Goal: Information Seeking & Learning: Learn about a topic

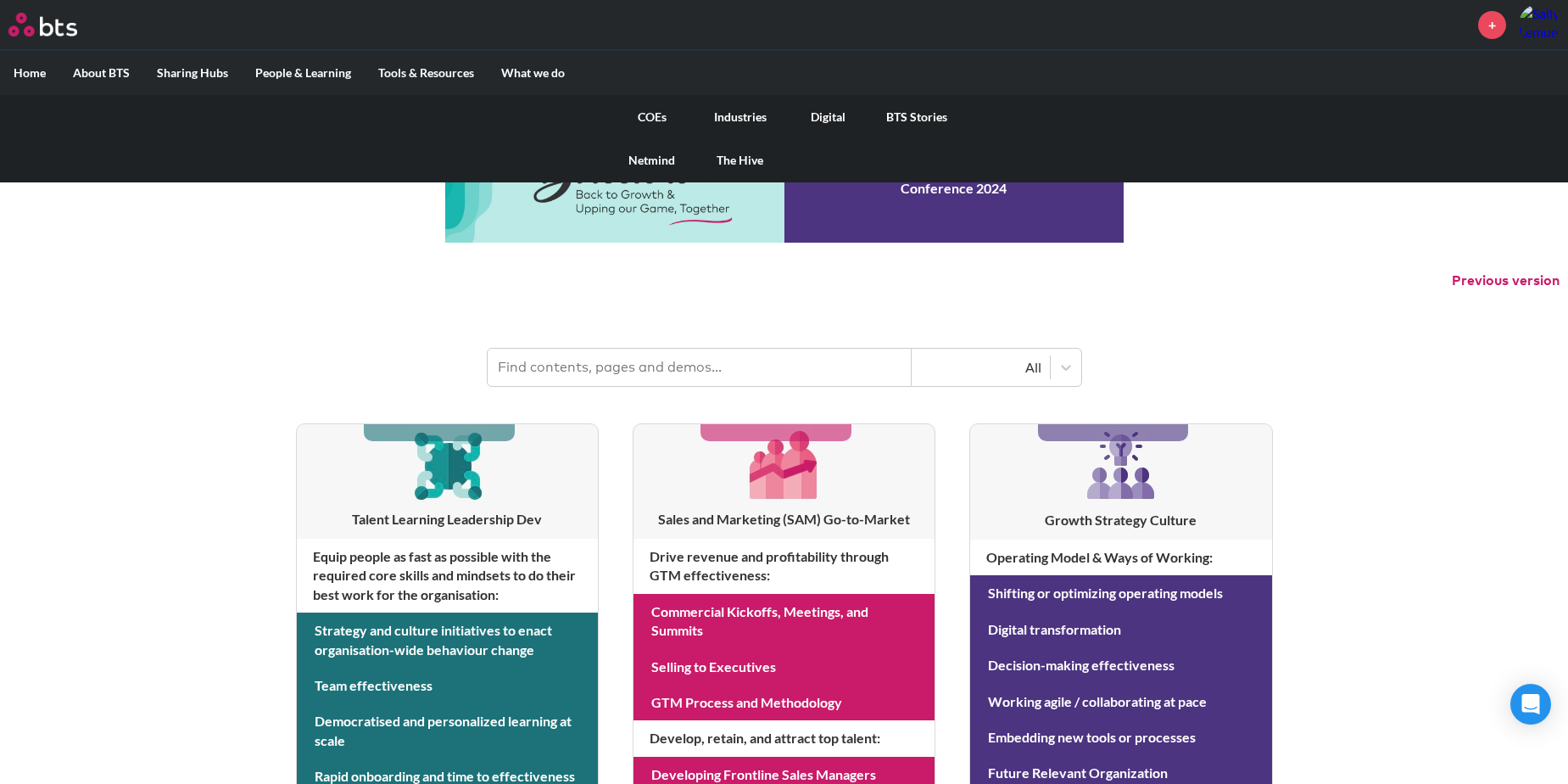
click at [649, 113] on link "COEs" at bounding box center [652, 117] width 88 height 44
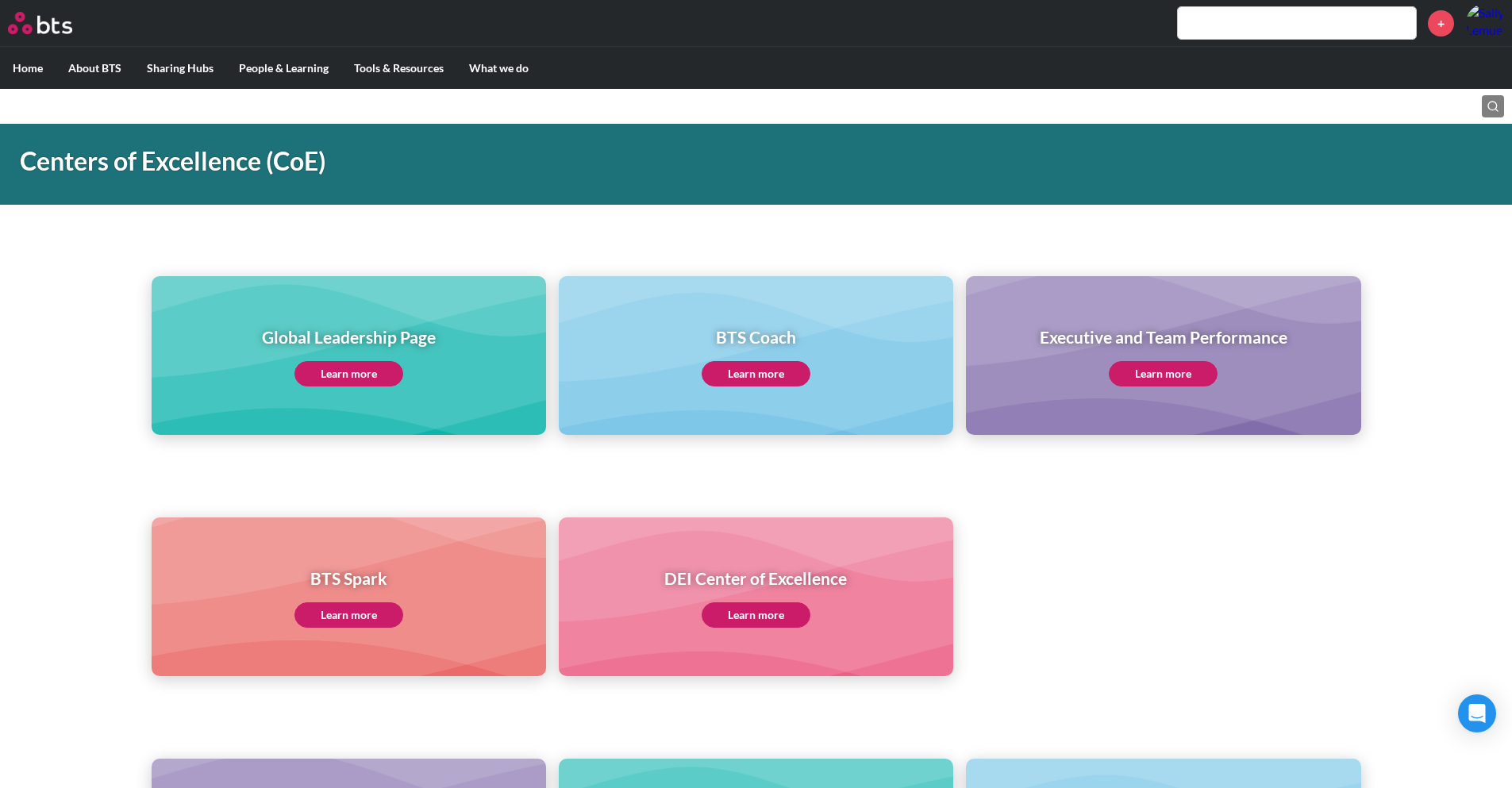
scroll to position [32, 0]
click at [343, 368] on link "Learn more" at bounding box center [349, 374] width 109 height 25
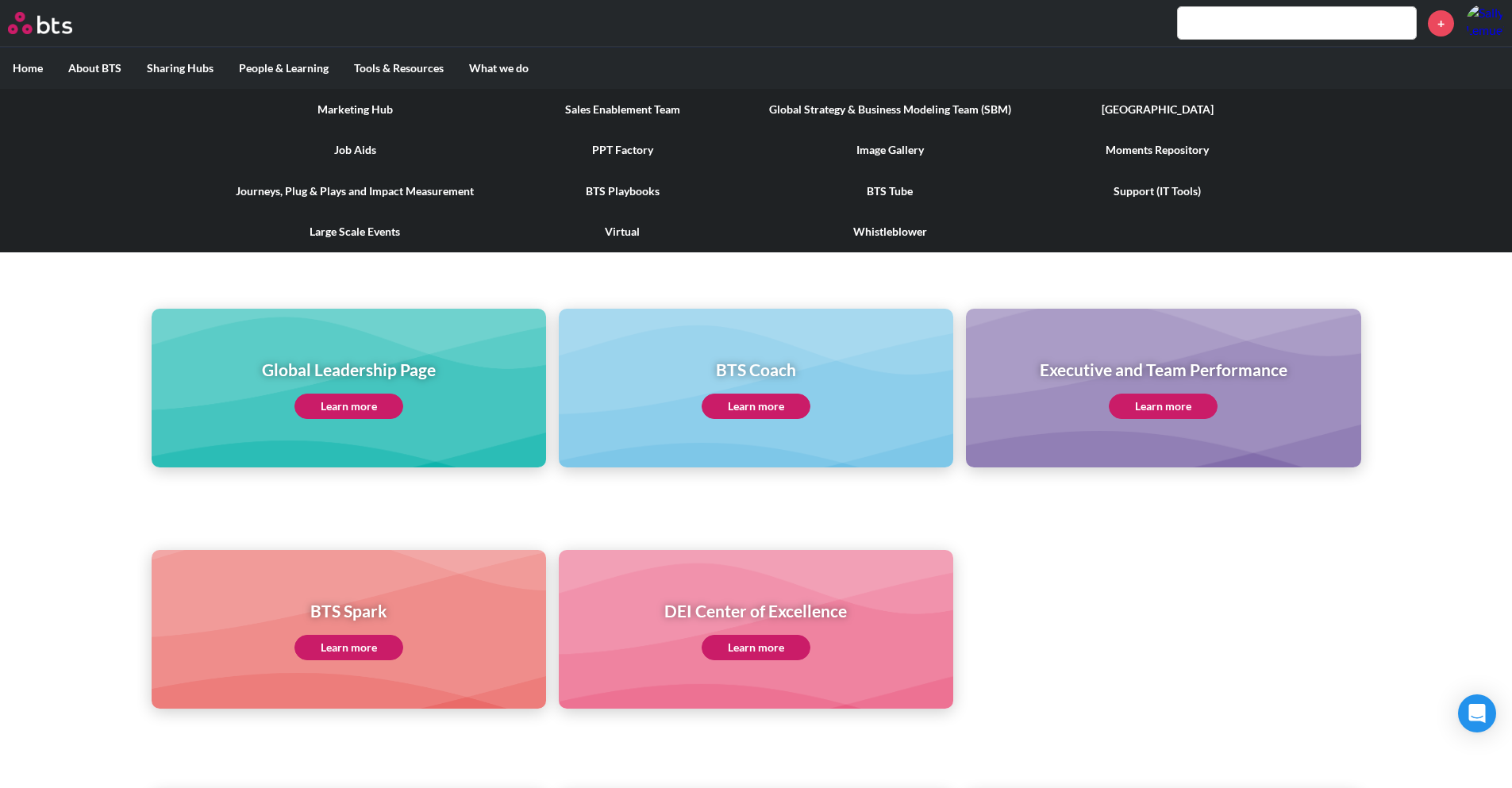
click at [400, 191] on link "Journeys, Plug & Plays and Impact Measurement" at bounding box center [355, 191] width 268 height 41
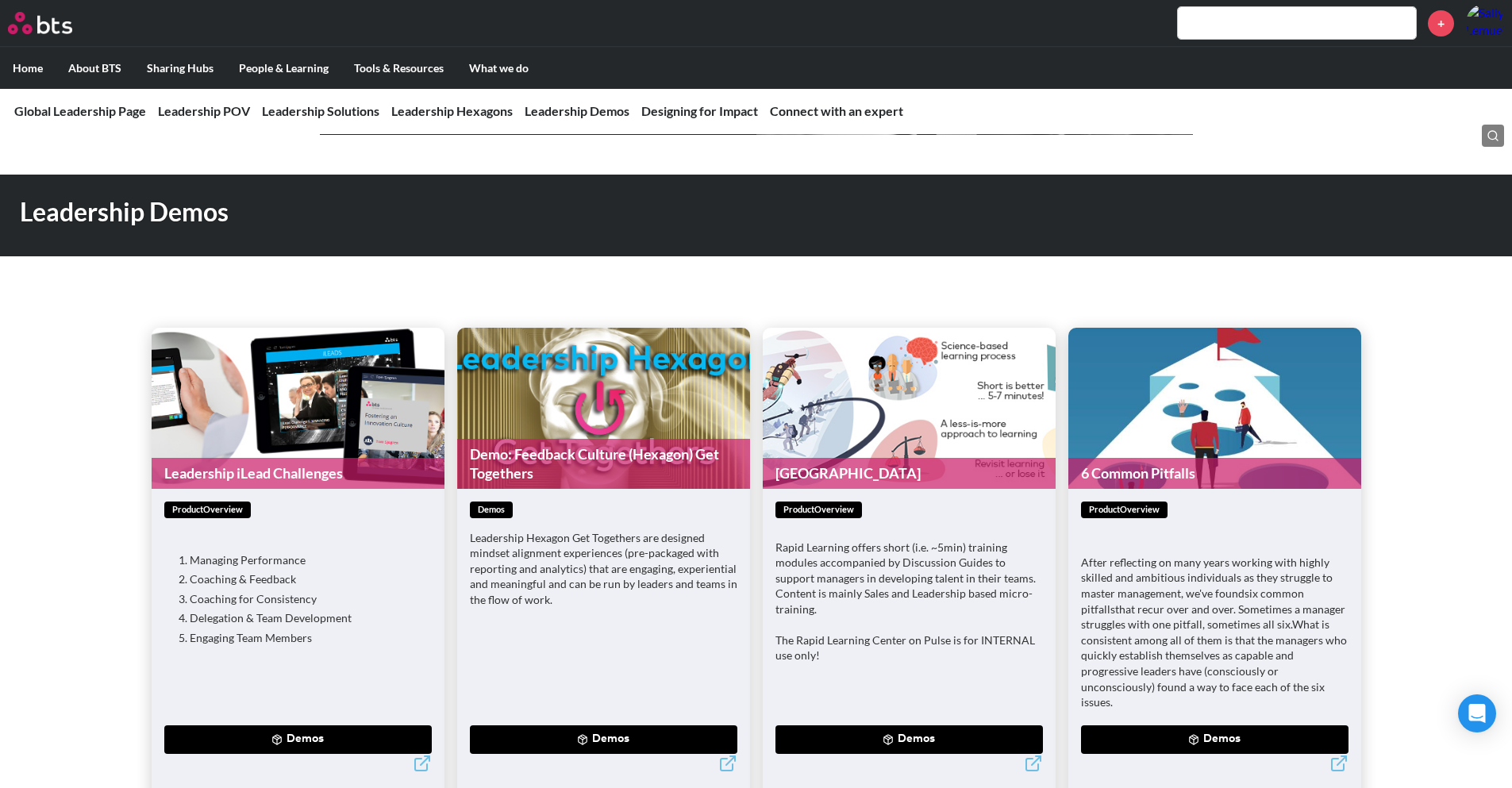
scroll to position [4401, 0]
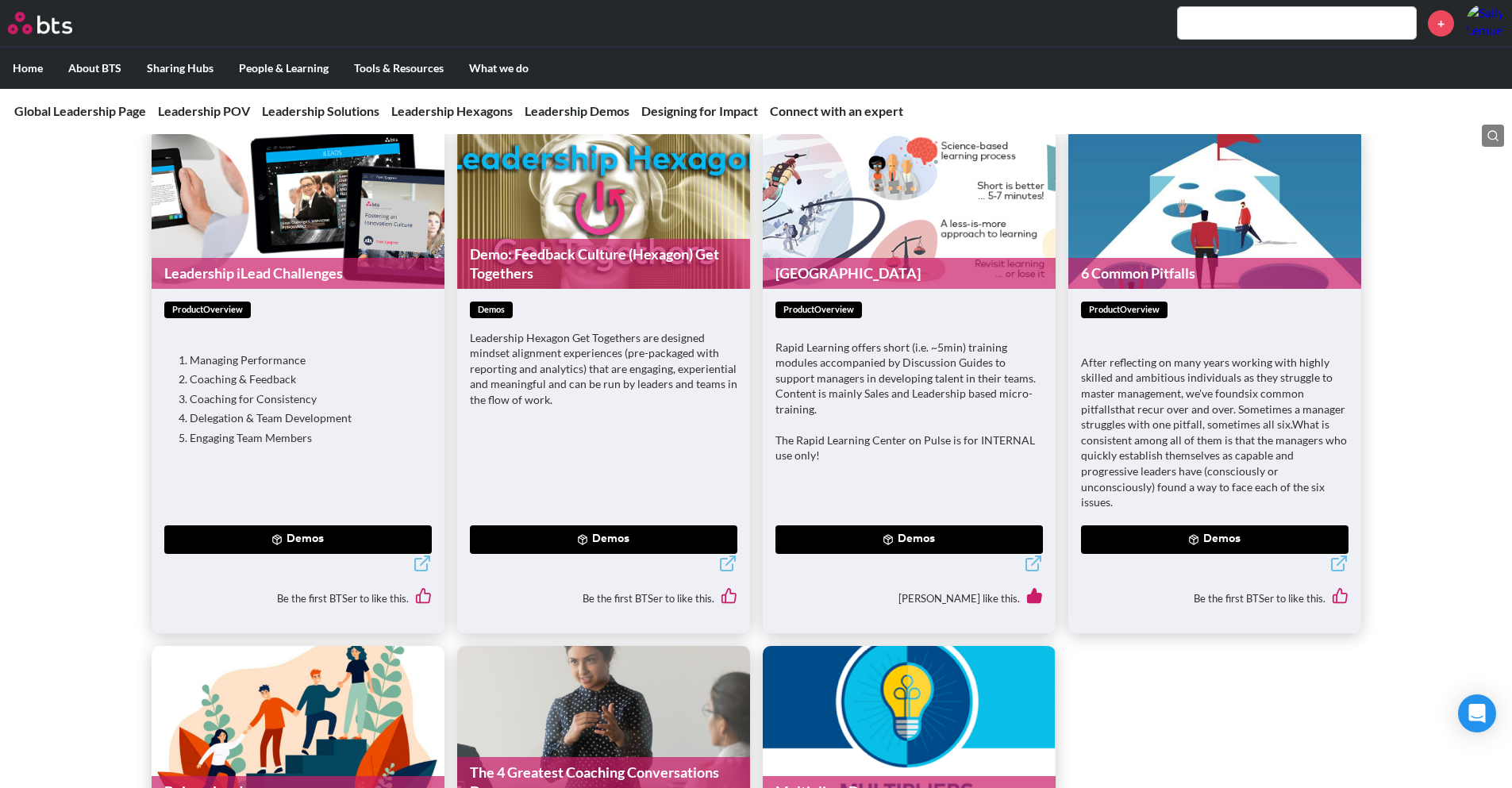
click at [1148, 302] on span "productOverview" at bounding box center [1123, 310] width 87 height 17
click at [1195, 259] on link "6 Common Pitfalls" at bounding box center [1214, 273] width 293 height 31
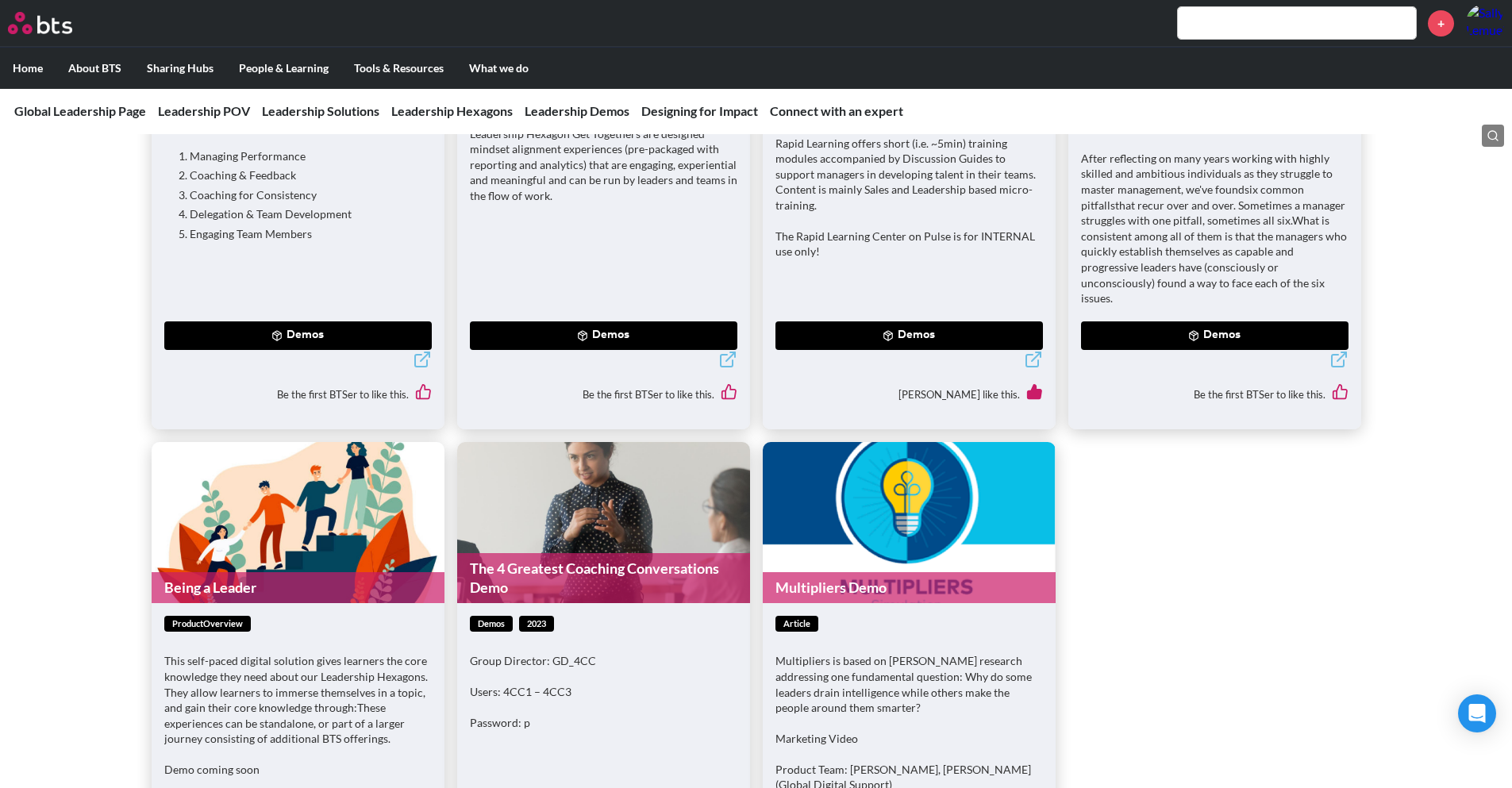
scroll to position [4717, 0]
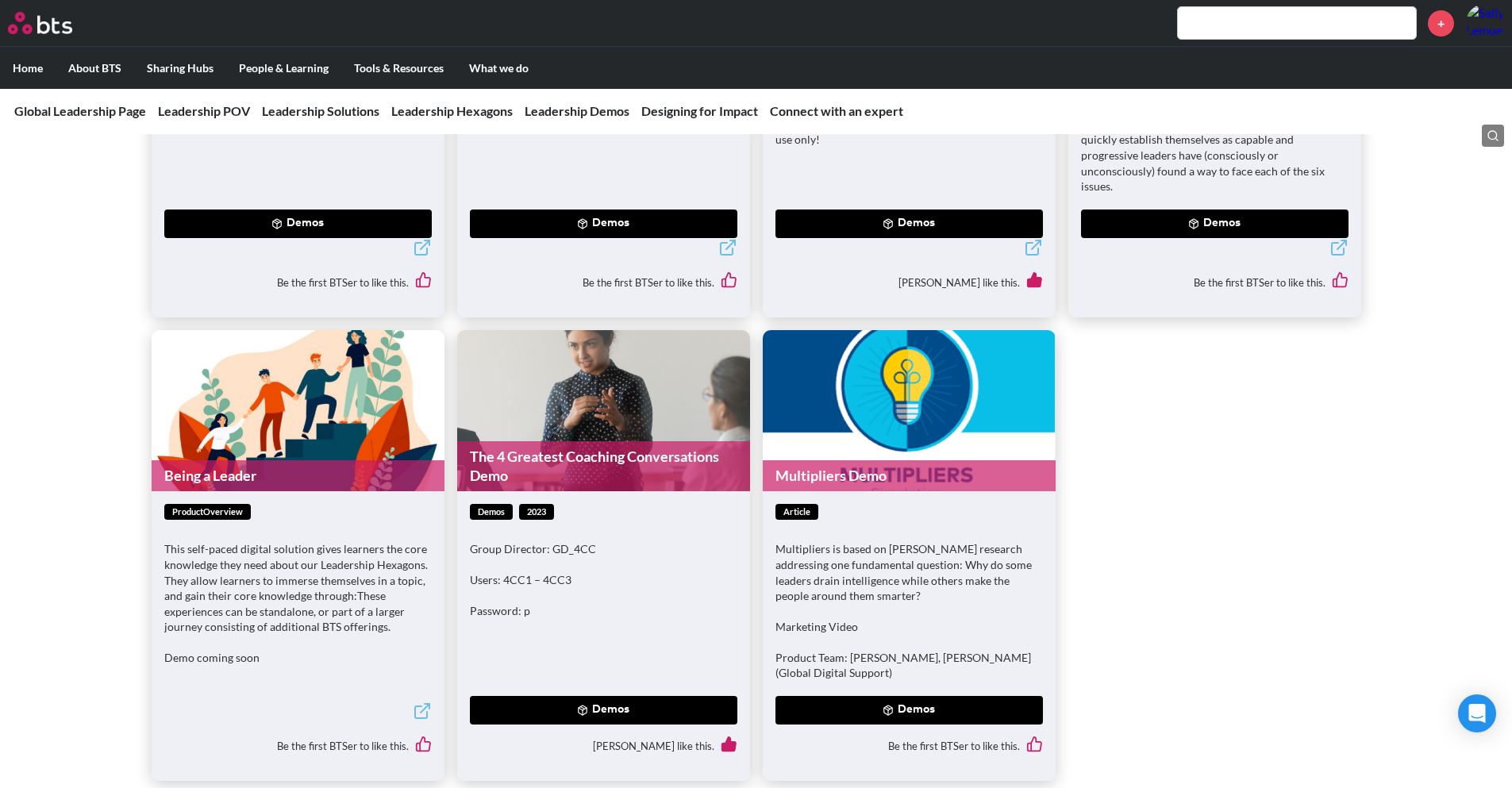
click at [319, 460] on link "Being a Leader" at bounding box center [298, 476] width 293 height 31
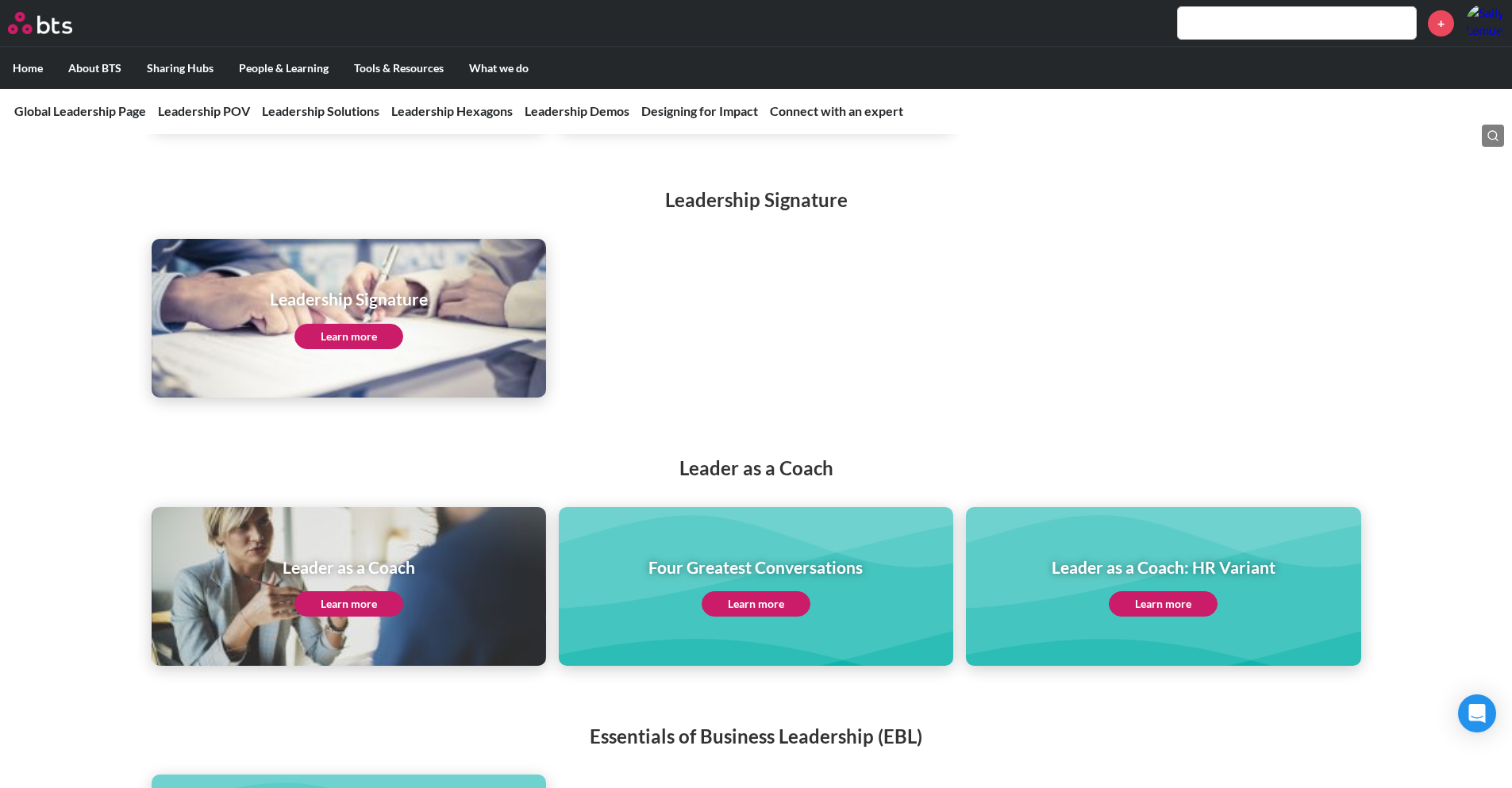
scroll to position [2855, 0]
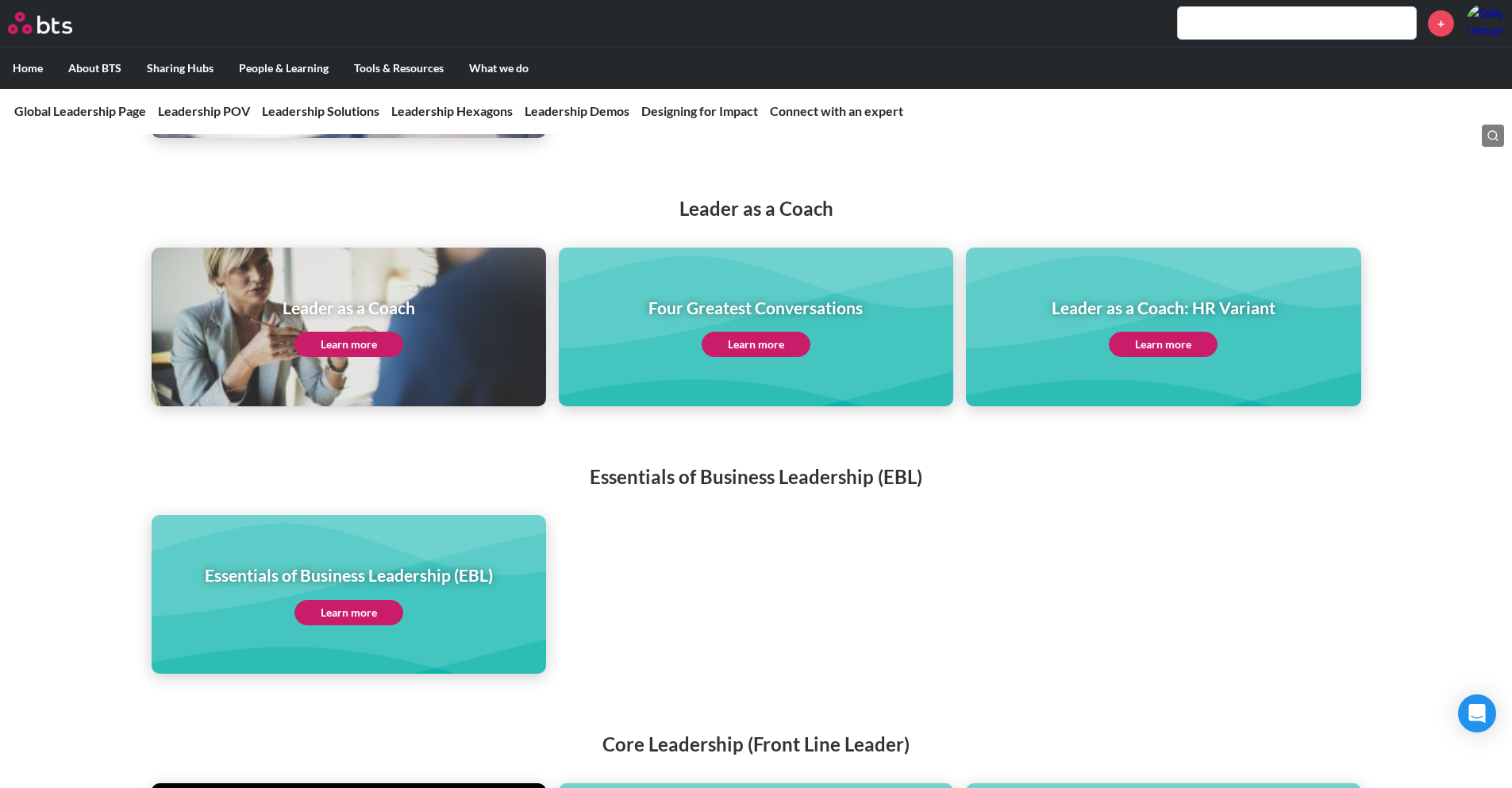
click at [368, 601] on link "Learn more" at bounding box center [349, 613] width 109 height 25
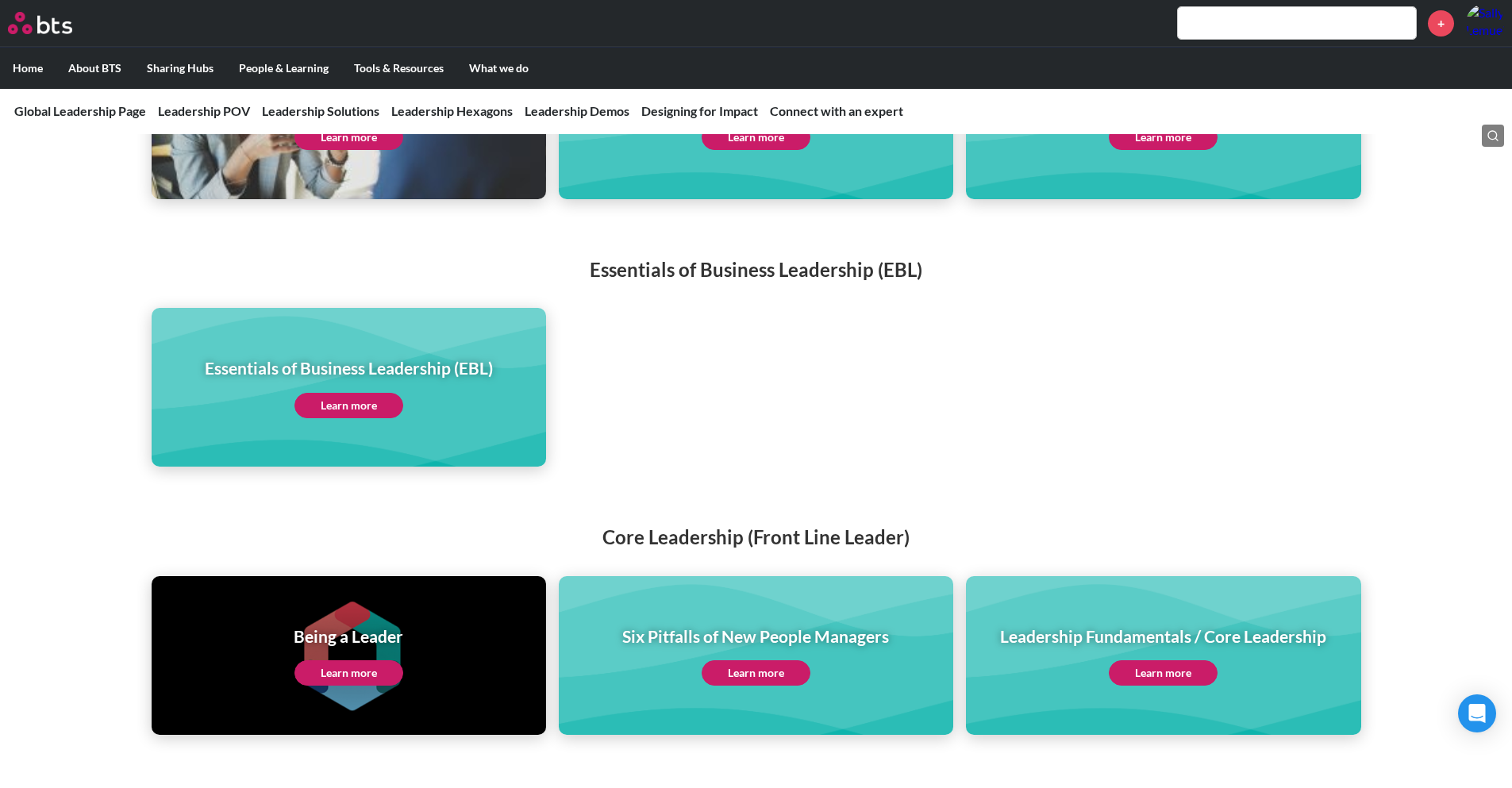
scroll to position [3335, 0]
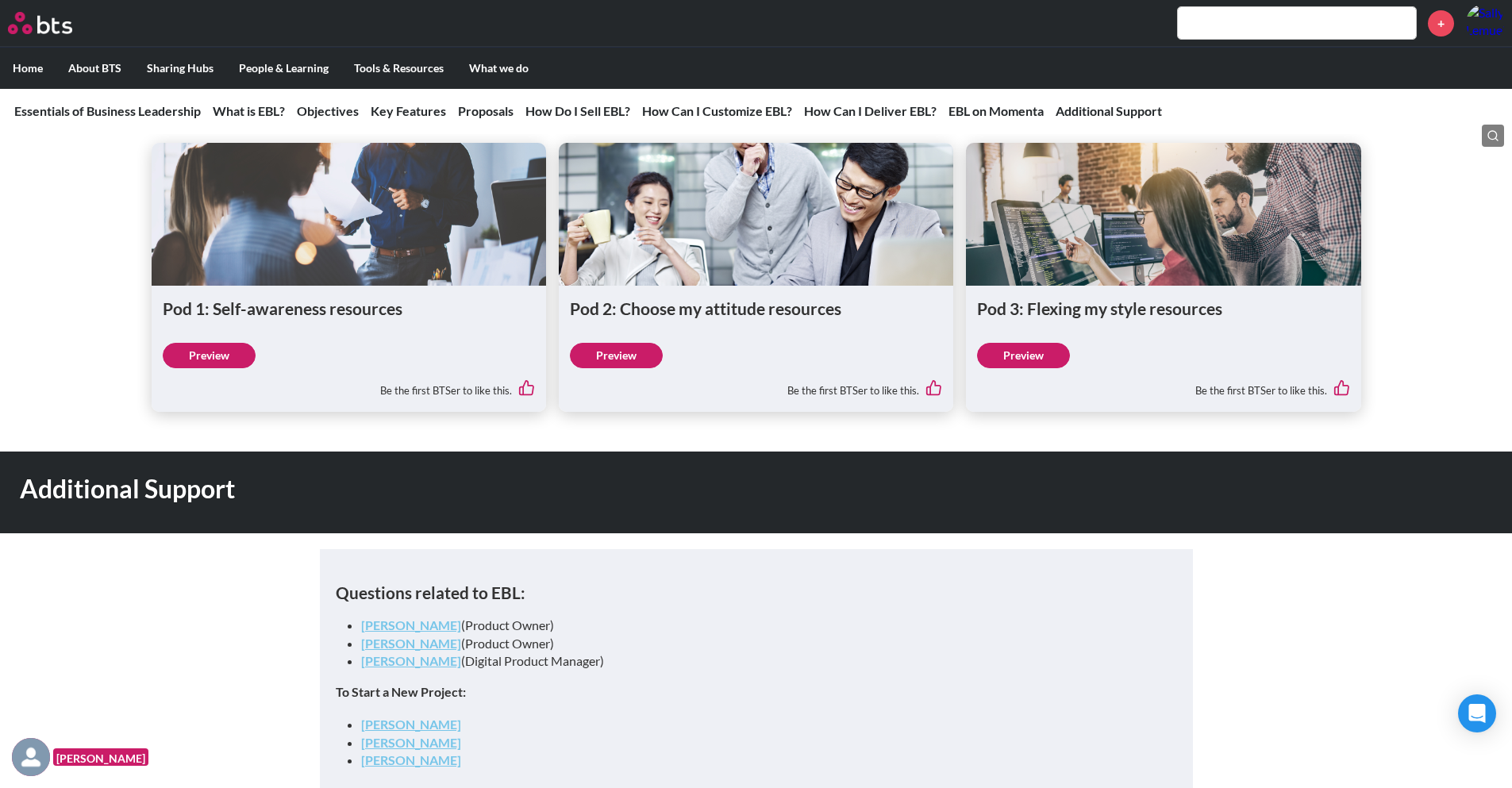
scroll to position [7104, 0]
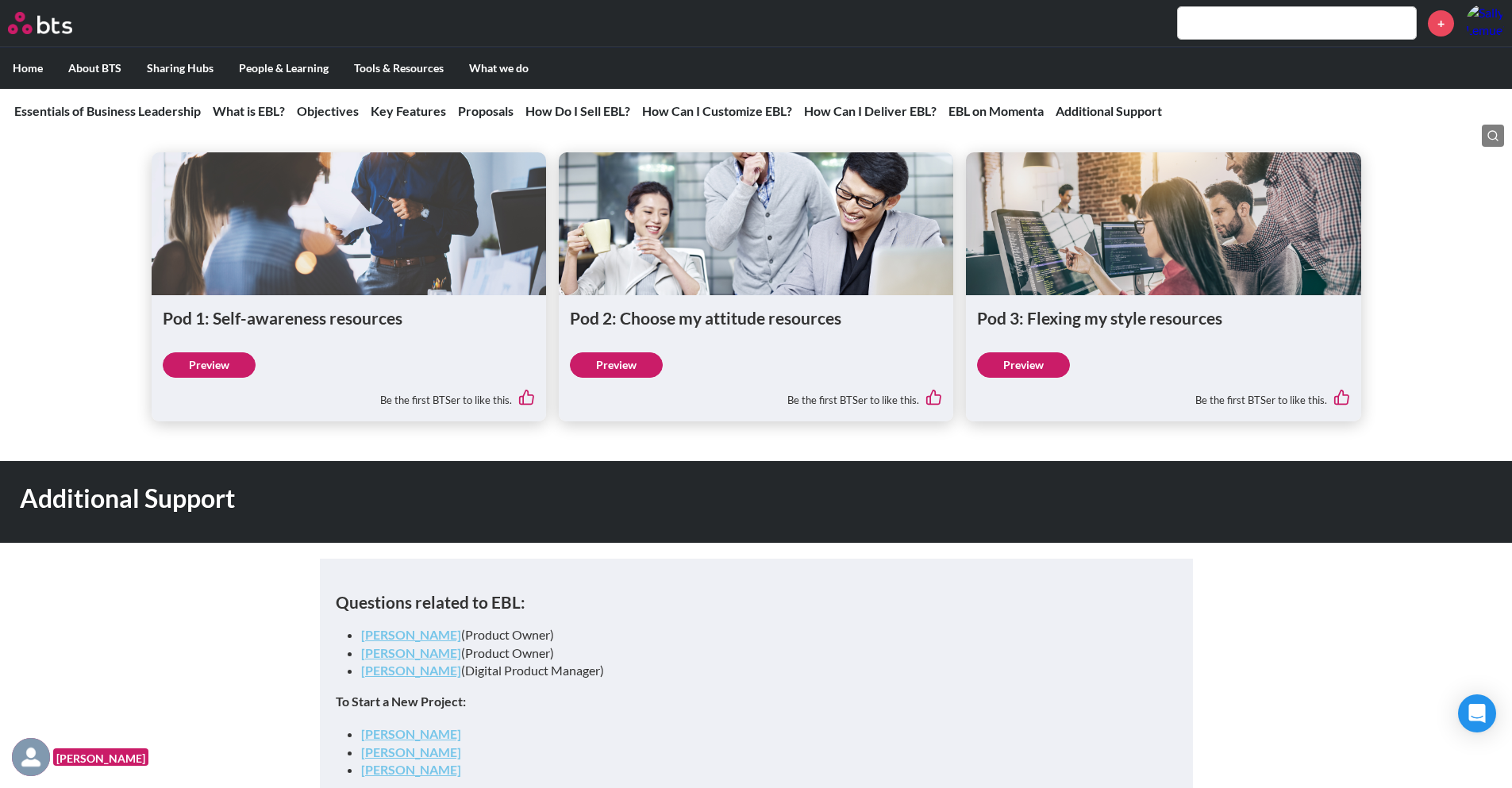
click at [640, 360] on link "Preview" at bounding box center [616, 364] width 92 height 25
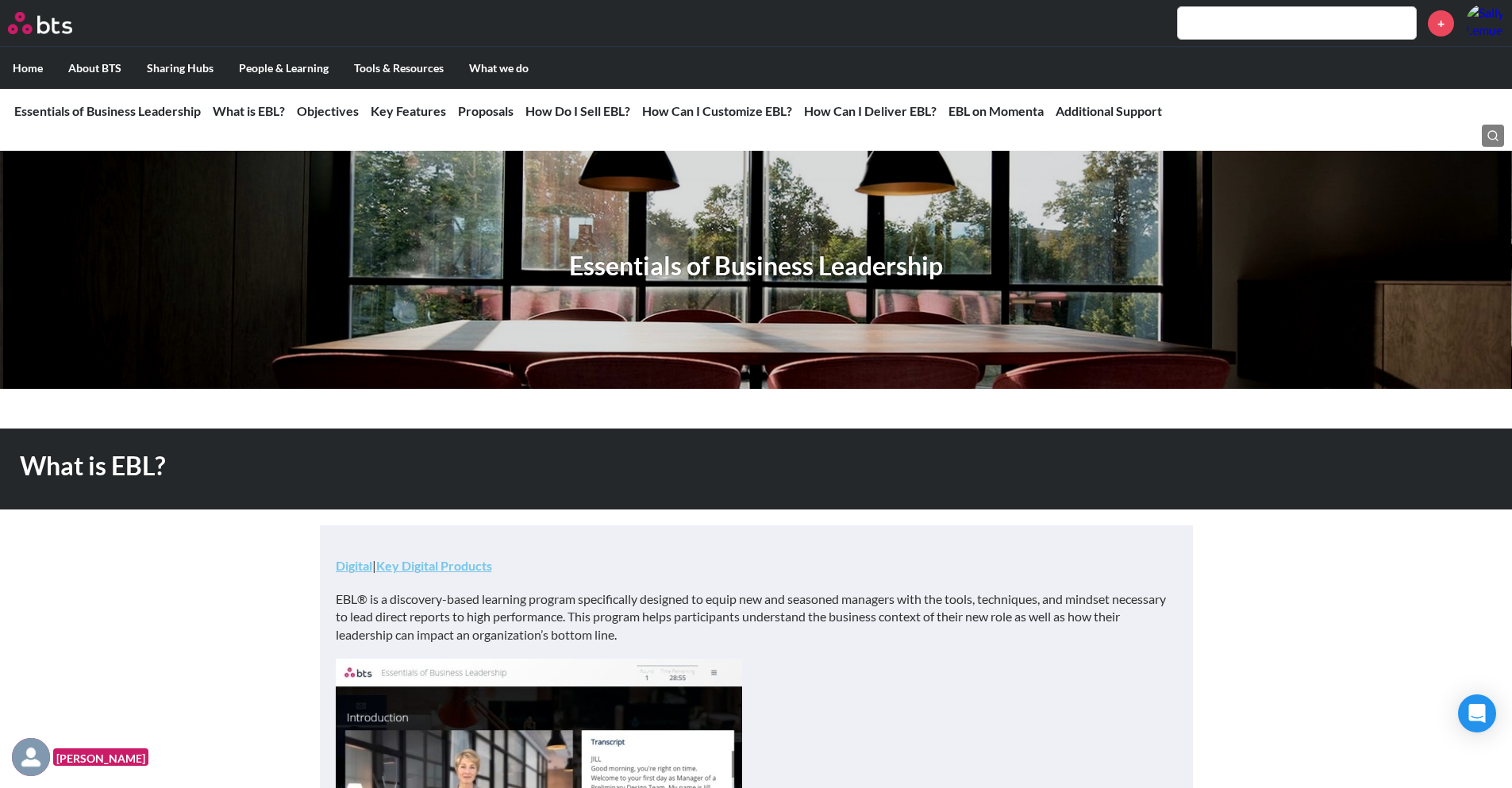
scroll to position [0, 0]
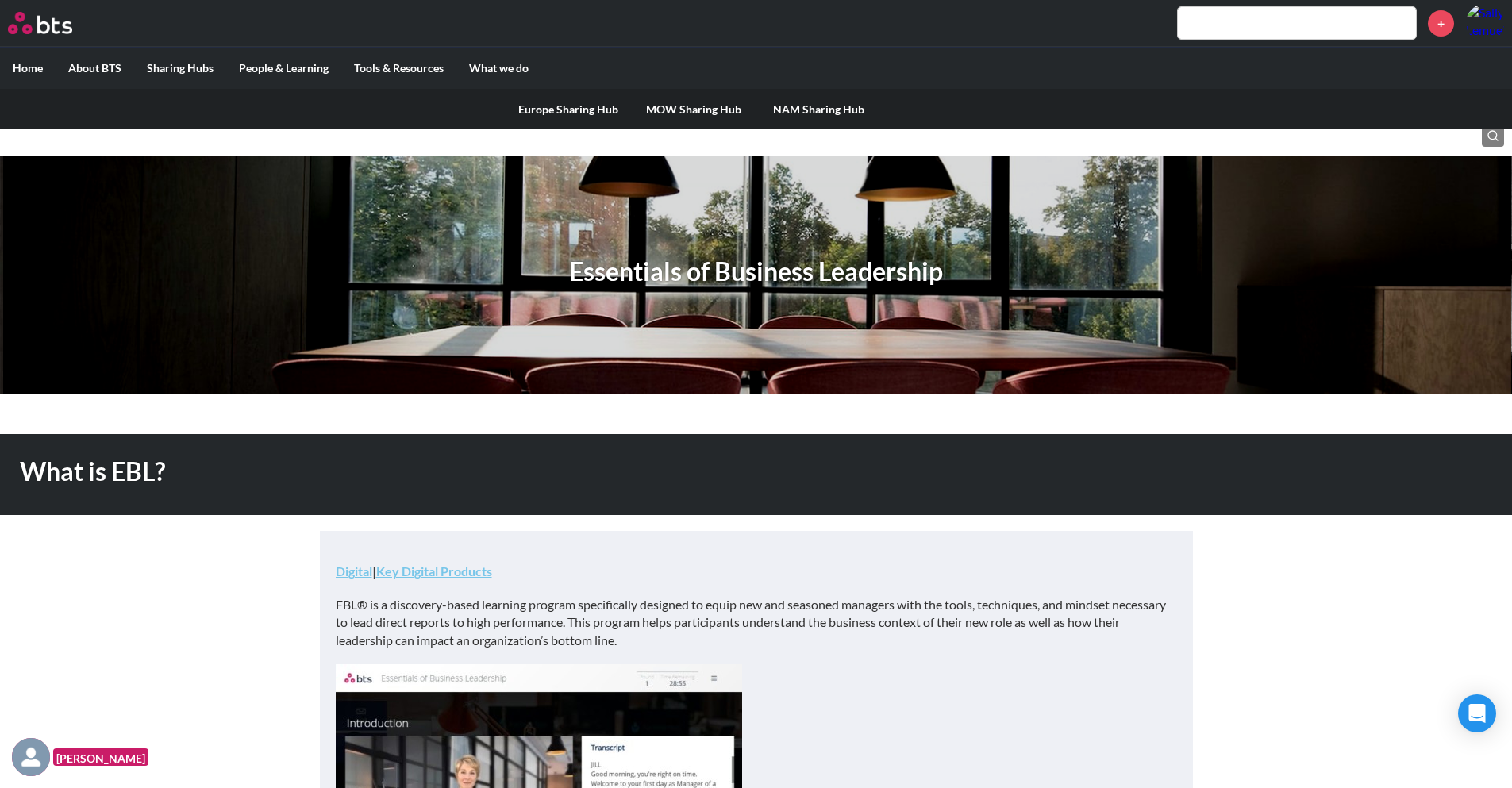
click at [674, 107] on link "MOW Sharing Hub" at bounding box center [694, 110] width 126 height 41
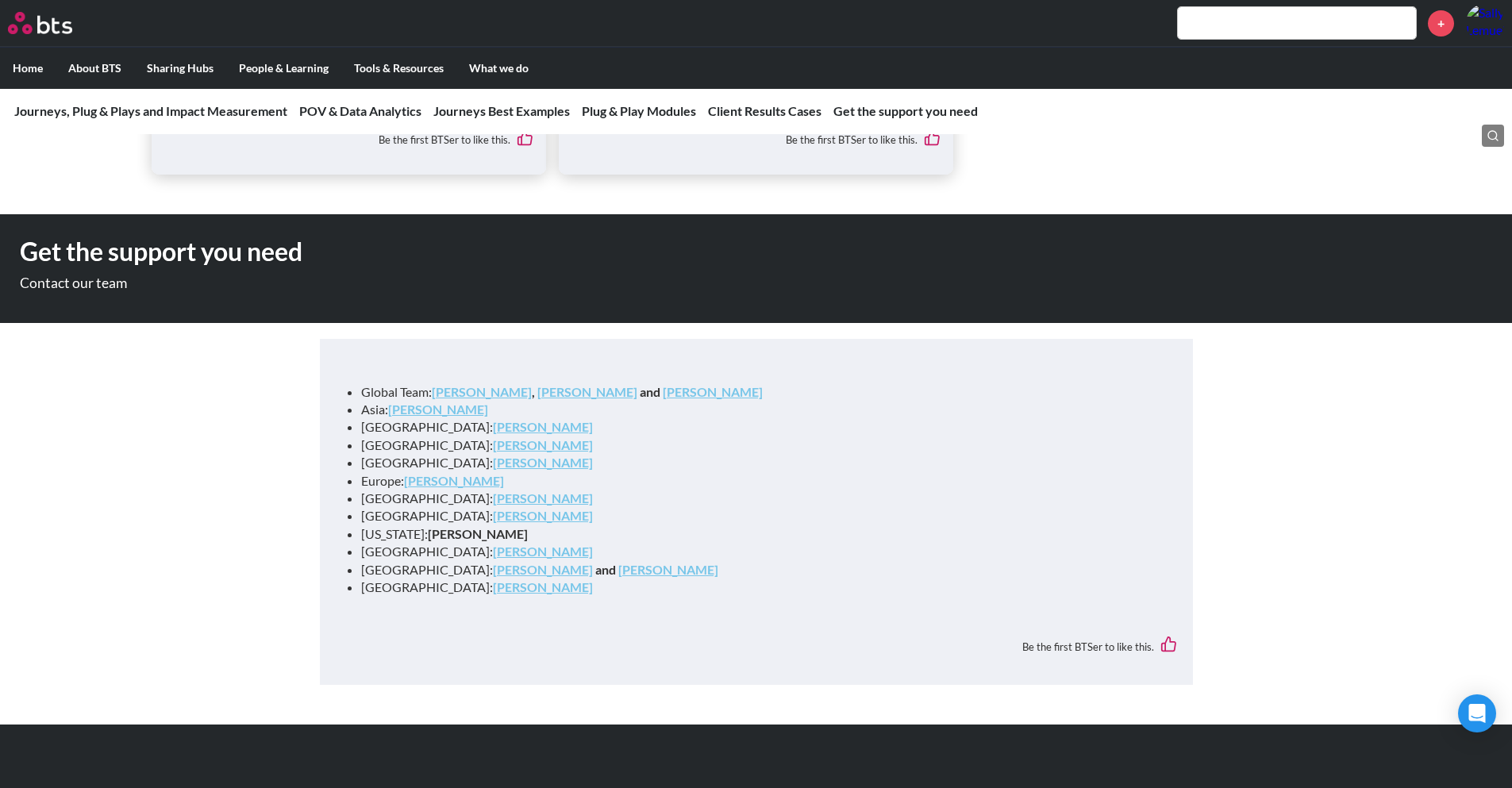
scroll to position [5324, 0]
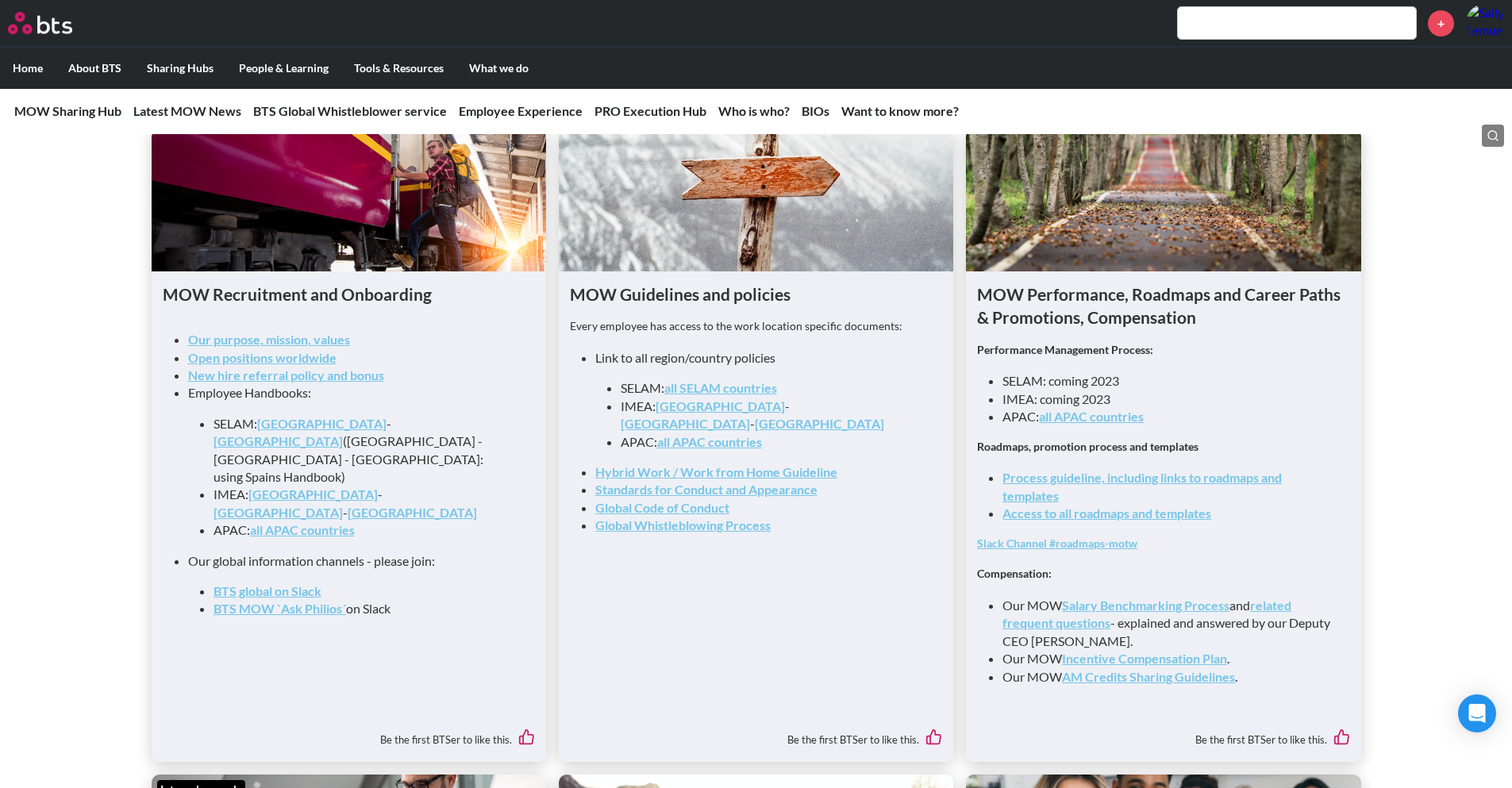
scroll to position [1676, 0]
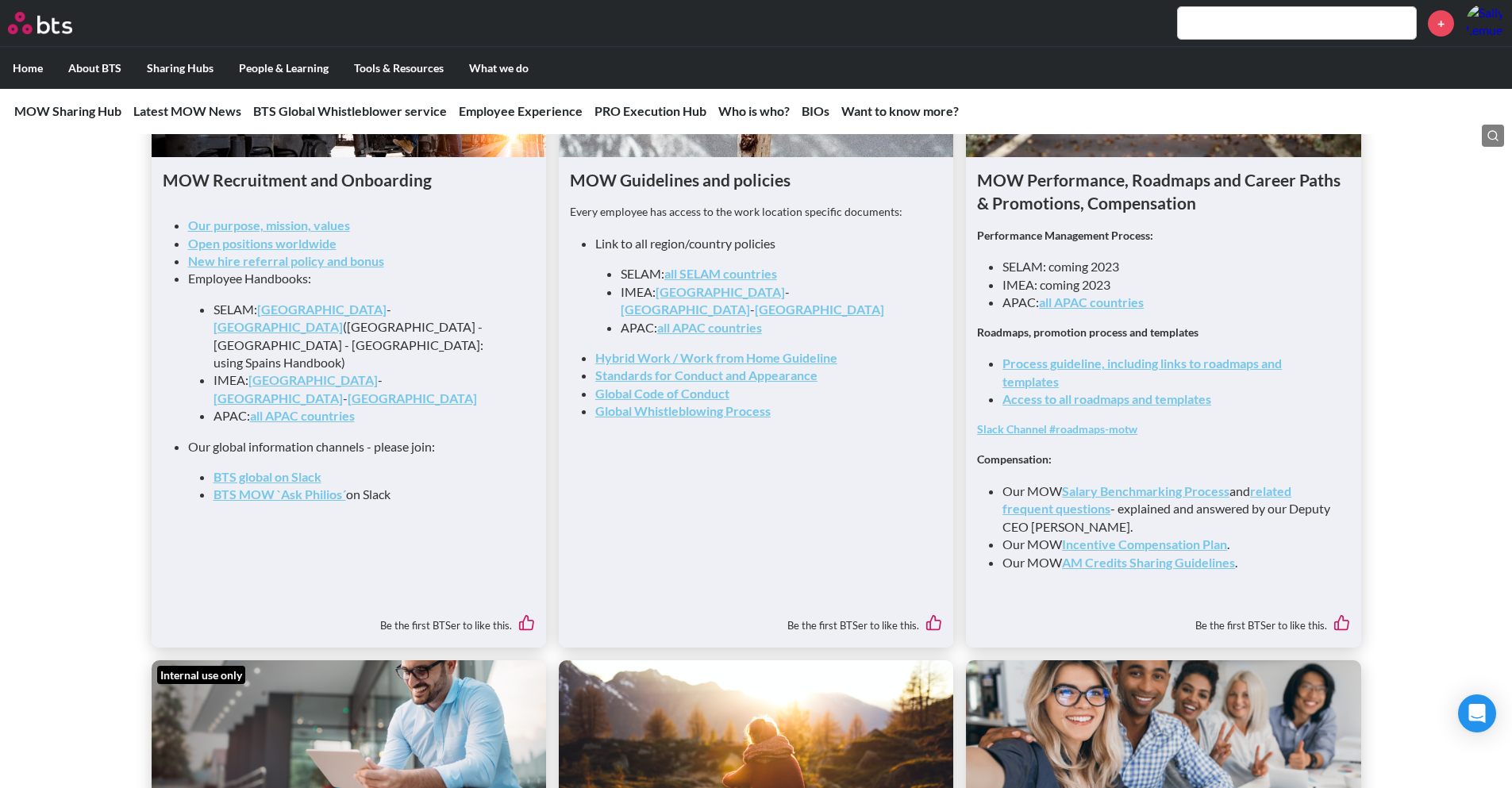
click at [728, 302] on link "[GEOGRAPHIC_DATA]" at bounding box center [685, 309] width 129 height 15
click at [745, 278] on link "all SELAM countries" at bounding box center [720, 273] width 113 height 15
click at [1104, 310] on link "all APAC countries" at bounding box center [1090, 302] width 105 height 15
click at [1190, 498] on link "Salary Benchmarking Process" at bounding box center [1145, 491] width 167 height 15
